Goal: Task Accomplishment & Management: Manage account settings

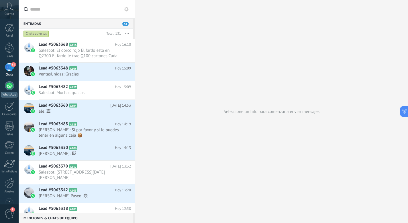
click at [8, 88] on div at bounding box center [9, 85] width 9 height 9
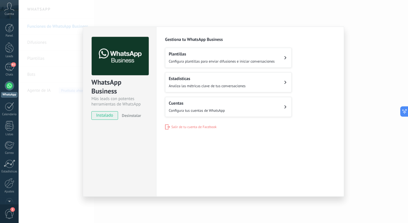
click at [108, 117] on span "instalado" at bounding box center [105, 115] width 26 height 9
click at [139, 147] on div "WhatsApp Business Más leads con potentes herramientas de WhatsApp instalado Des…" at bounding box center [119, 112] width 73 height 170
click at [282, 105] on button "Cuentas Configura tus cuentas de WhatsApp" at bounding box center [228, 107] width 127 height 20
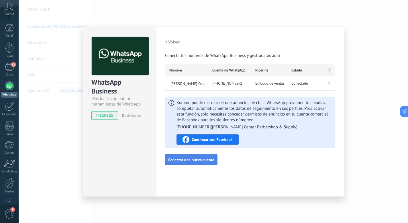
click at [211, 160] on span "Conectar una nueva cuenta" at bounding box center [191, 160] width 46 height 4
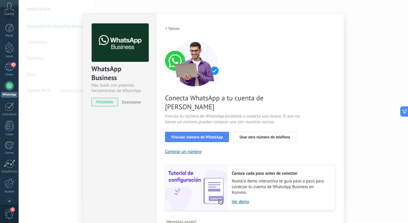
scroll to position [13, 0]
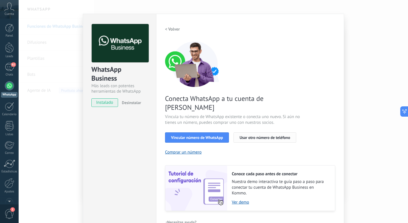
click at [262, 136] on span "Usar otro número de teléfono" at bounding box center [264, 138] width 50 height 4
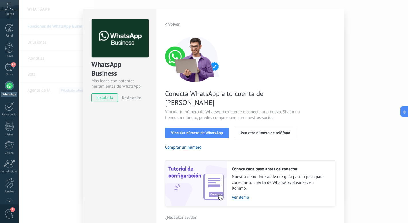
scroll to position [17, 0]
click at [358, 113] on div "WhatsApp Business Más leads con potentes herramientas de WhatsApp instalado Des…" at bounding box center [213, 111] width 389 height 223
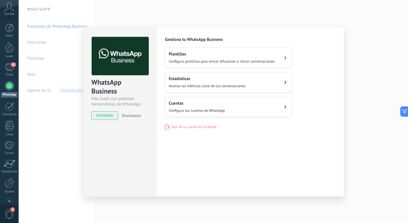
scroll to position [0, 0]
click at [371, 113] on div "WhatsApp Business Más leads con potentes herramientas de WhatsApp instalado Des…" at bounding box center [213, 111] width 389 height 223
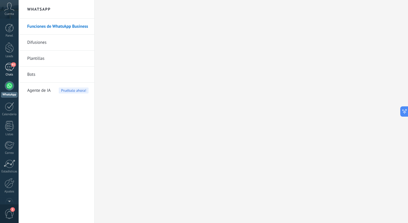
click at [16, 64] on link "61 Chats" at bounding box center [9, 70] width 19 height 14
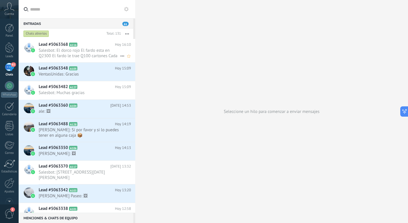
click at [81, 51] on span "Salesbot: El dorco rojo El fardo esta en Q2300 El fardo le trae Q100 cartones C…" at bounding box center [79, 53] width 81 height 11
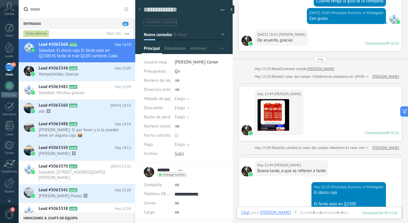
scroll to position [457, 0]
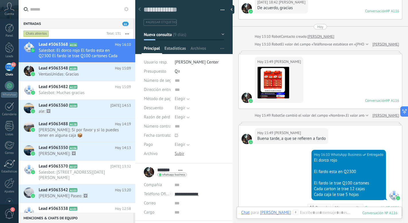
click at [180, 50] on span "Estadísticas" at bounding box center [174, 50] width 21 height 8
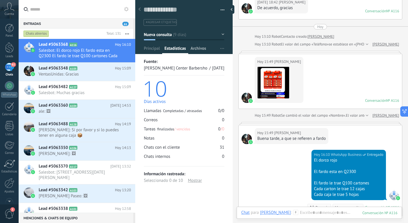
click at [196, 48] on span "Archivos" at bounding box center [197, 50] width 15 height 8
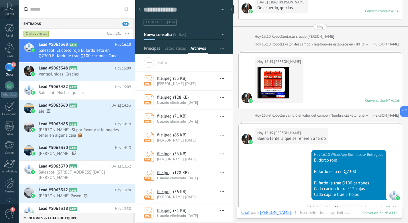
click at [151, 48] on span "Principal" at bounding box center [152, 50] width 16 height 8
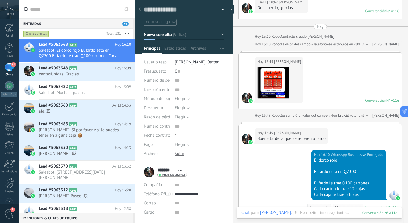
click at [203, 44] on div at bounding box center [184, 25] width 98 height 58
click at [200, 48] on span "Archivos" at bounding box center [197, 50] width 15 height 8
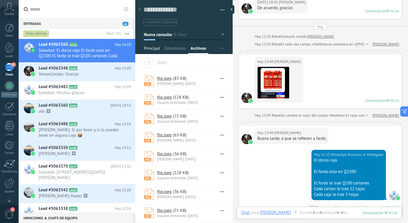
click at [150, 47] on span "Principal" at bounding box center [152, 50] width 16 height 8
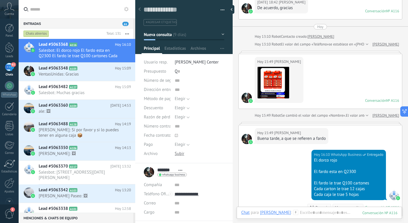
click at [220, 32] on button "Nueva consulta" at bounding box center [184, 34] width 80 height 10
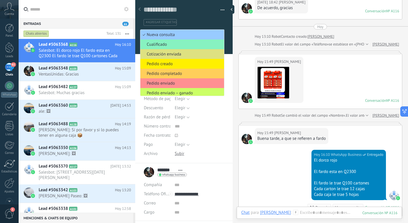
click at [208, 15] on div "#agregar etiquetas" at bounding box center [183, 20] width 81 height 11
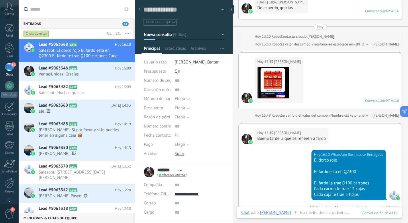
click at [15, 68] on link "61 Chats" at bounding box center [9, 70] width 19 height 14
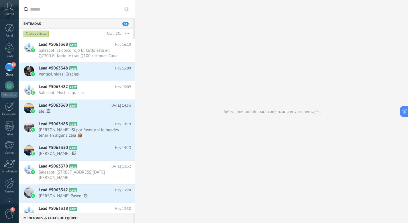
click at [11, 69] on div "61" at bounding box center [9, 67] width 9 height 8
click at [9, 93] on div "WhatsApp" at bounding box center [9, 94] width 16 height 5
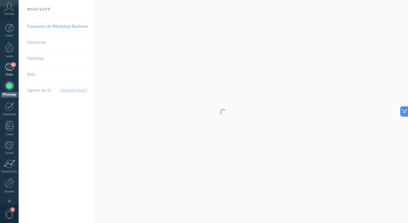
click at [12, 71] on link "61 Chats" at bounding box center [9, 70] width 19 height 14
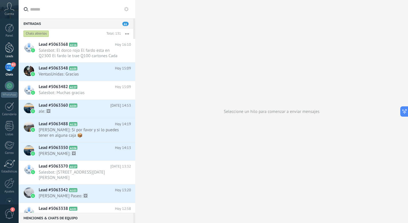
click at [11, 45] on div at bounding box center [9, 47] width 9 height 11
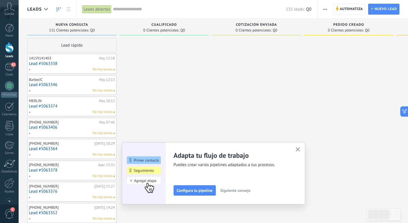
click at [73, 64] on link "Lead #5063338" at bounding box center [72, 63] width 86 height 5
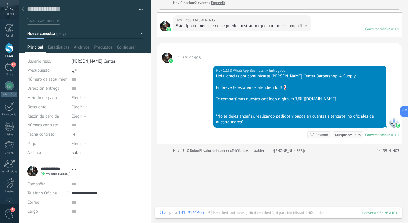
scroll to position [30, 0]
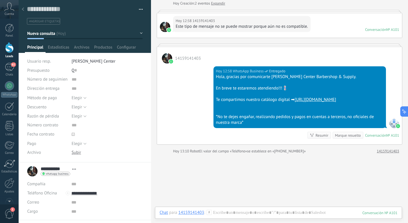
click at [206, 29] on div "Este tipo de mensaje no se puede mostrar porque aún no es compatible." at bounding box center [241, 27] width 132 height 6
click at [317, 27] on div "[DATE] 12:58 14159141403 Este tipo de mensaje no se puede mostrar porque aún no…" at bounding box center [279, 25] width 245 height 25
click at [310, 11] on div at bounding box center [279, 11] width 245 height 3
click at [310, 21] on div "[DATE] 12:58 14159141403 Este tipo de mensaje no se puede mostrar porque aún no…" at bounding box center [241, 24] width 137 height 16
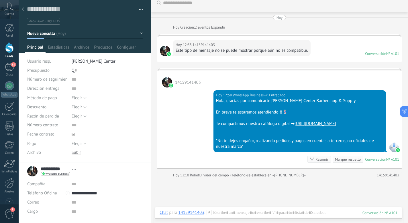
scroll to position [5, 0]
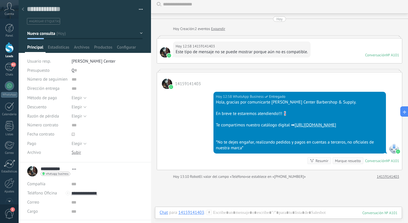
click at [220, 29] on link "Expandir" at bounding box center [218, 29] width 14 height 6
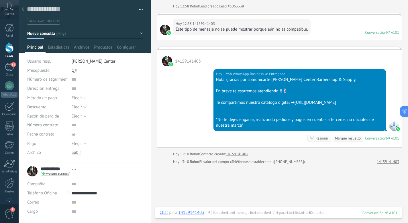
scroll to position [46, 0]
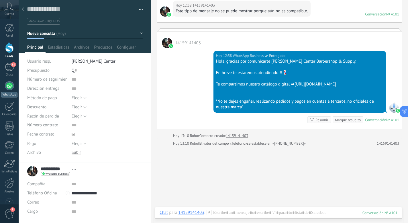
click at [13, 85] on div at bounding box center [9, 85] width 9 height 9
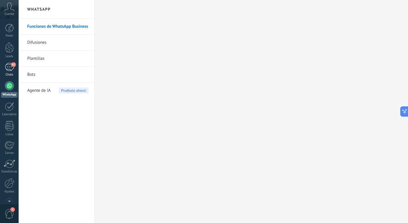
click at [10, 70] on div "61" at bounding box center [9, 67] width 9 height 8
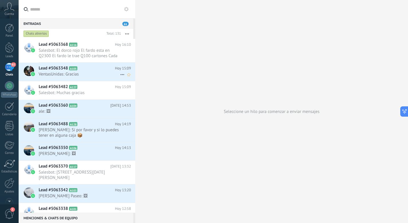
click at [65, 75] on span "VentasUnidas: Gracias" at bounding box center [79, 74] width 81 height 5
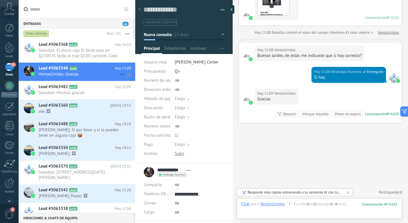
scroll to position [674, 0]
click at [63, 50] on span "Salesbot: El dorco rojo El fardo esta en Q2300 El fardo le trae Q100 cartones C…" at bounding box center [79, 53] width 81 height 11
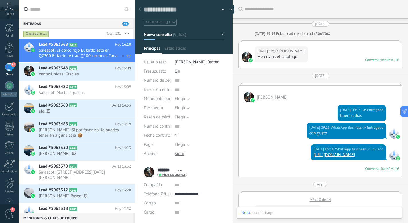
scroll to position [534, 0]
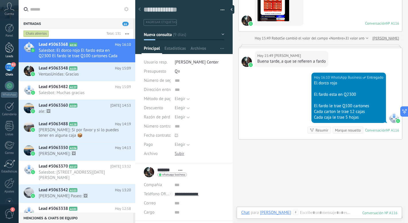
click at [7, 49] on div at bounding box center [9, 47] width 9 height 11
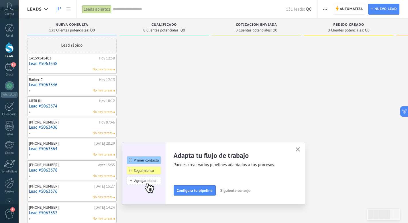
click at [56, 64] on link "Lead #5063338" at bounding box center [72, 63] width 86 height 5
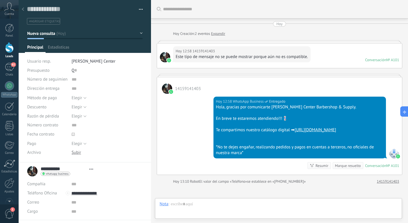
type textarea "**********"
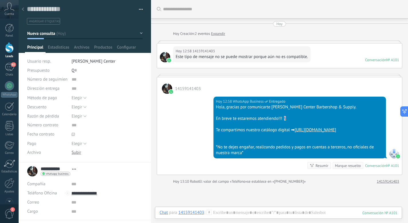
click at [365, 60] on div "Conversación" at bounding box center [375, 60] width 21 height 5
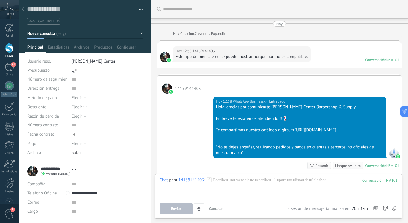
click at [215, 35] on link "Expandir" at bounding box center [218, 34] width 14 height 6
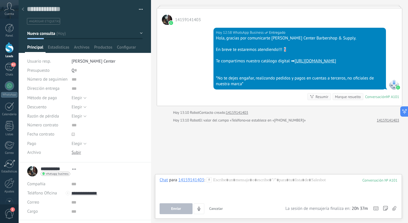
scroll to position [80, 0]
click at [9, 65] on div "61" at bounding box center [9, 67] width 9 height 8
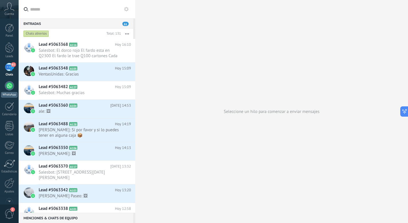
click at [7, 89] on div at bounding box center [9, 85] width 9 height 9
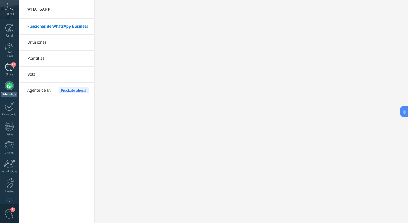
click at [11, 69] on div "61" at bounding box center [9, 67] width 9 height 8
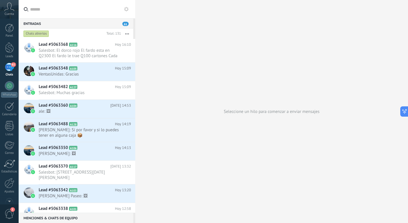
click at [128, 33] on button "button" at bounding box center [127, 34] width 12 height 10
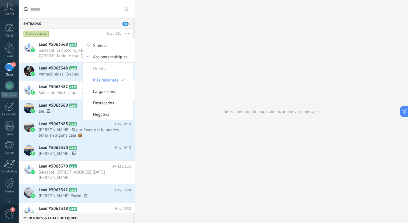
click at [102, 23] on div "Entradas 61" at bounding box center [76, 23] width 115 height 10
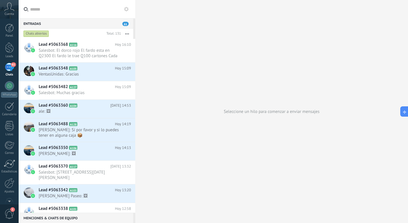
click at [125, 10] on use at bounding box center [126, 9] width 5 height 5
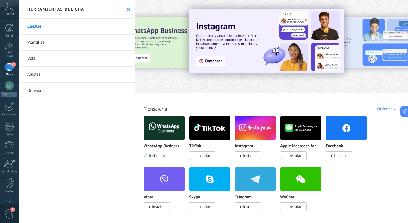
click at [91, 31] on link "Canales" at bounding box center [77, 27] width 117 height 16
click at [85, 44] on link "Plantillas" at bounding box center [77, 43] width 117 height 16
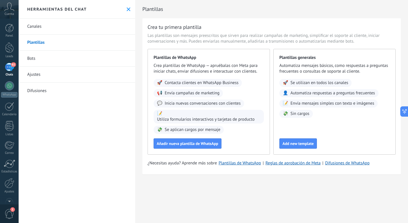
click at [49, 59] on link "Bots" at bounding box center [77, 59] width 117 height 16
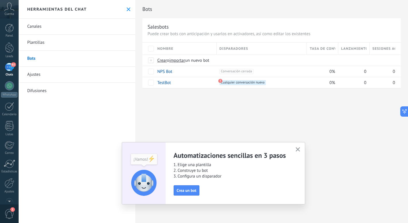
click at [46, 77] on link "Ajustes" at bounding box center [77, 75] width 117 height 16
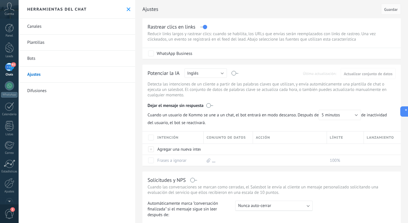
click at [40, 91] on link "Difusiones" at bounding box center [77, 91] width 117 height 16
